Goal: Find specific page/section: Find specific page/section

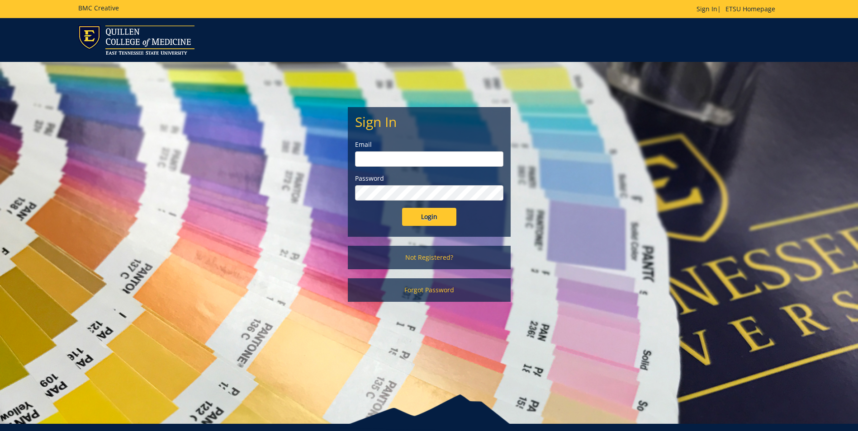
type input "[EMAIL_ADDRESS][DOMAIN_NAME]"
click at [434, 213] on input "Login" at bounding box center [429, 217] width 54 height 18
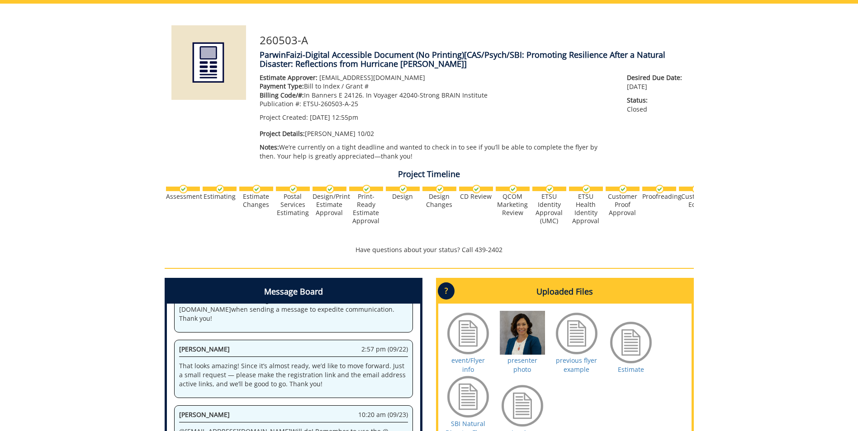
scroll to position [226, 0]
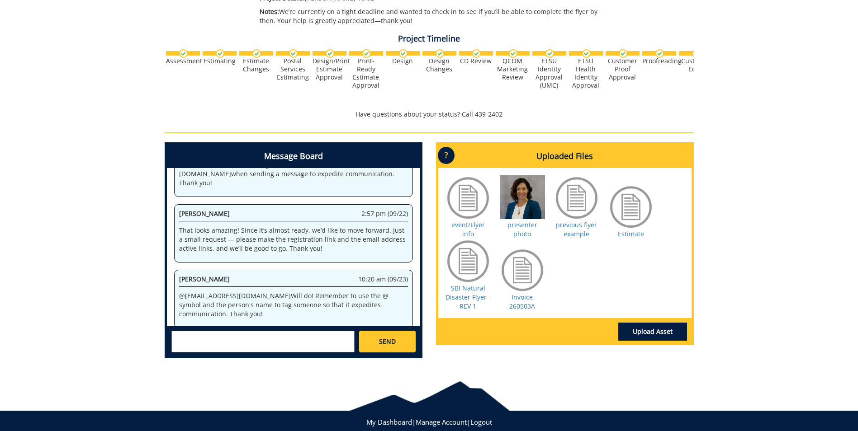
click at [521, 273] on div at bounding box center [522, 270] width 45 height 45
click at [523, 297] on link "Invoice 260503A" at bounding box center [522, 302] width 26 height 18
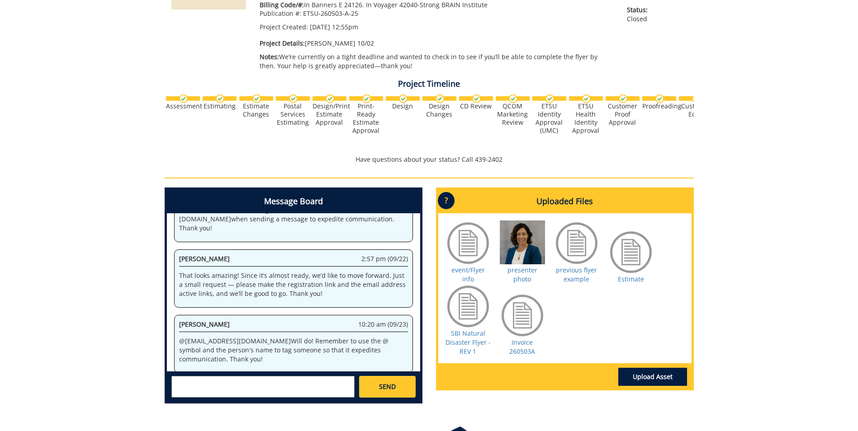
scroll to position [248, 0]
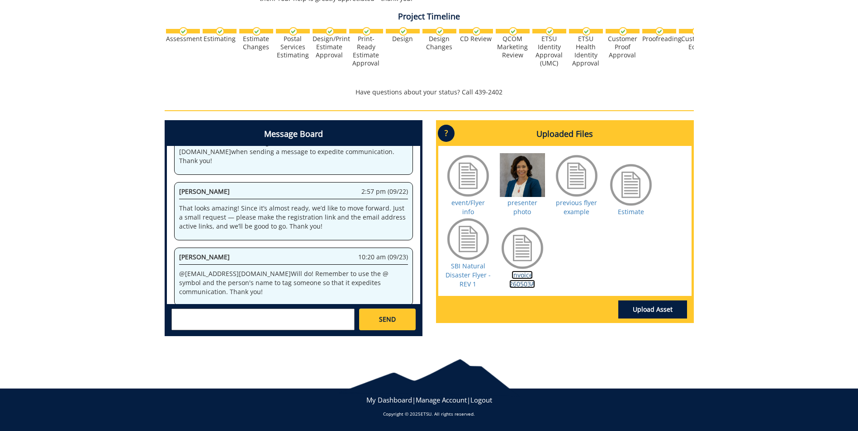
click at [521, 276] on link "Invoice 260503A" at bounding box center [522, 280] width 26 height 18
